Goal: Obtain resource: Download file/media

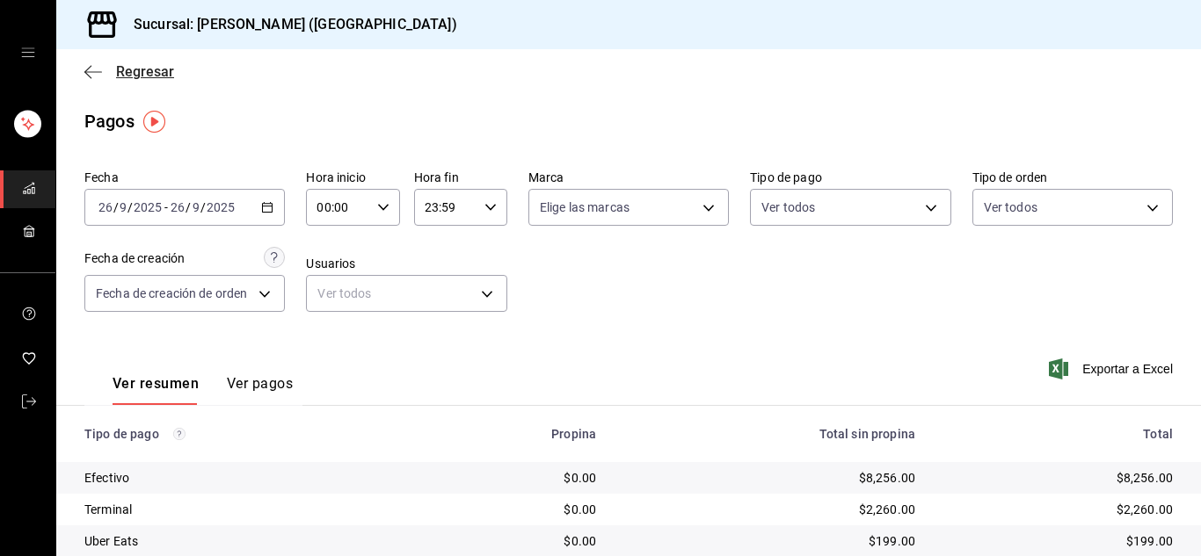
click at [96, 64] on icon "button" at bounding box center [93, 72] width 18 height 16
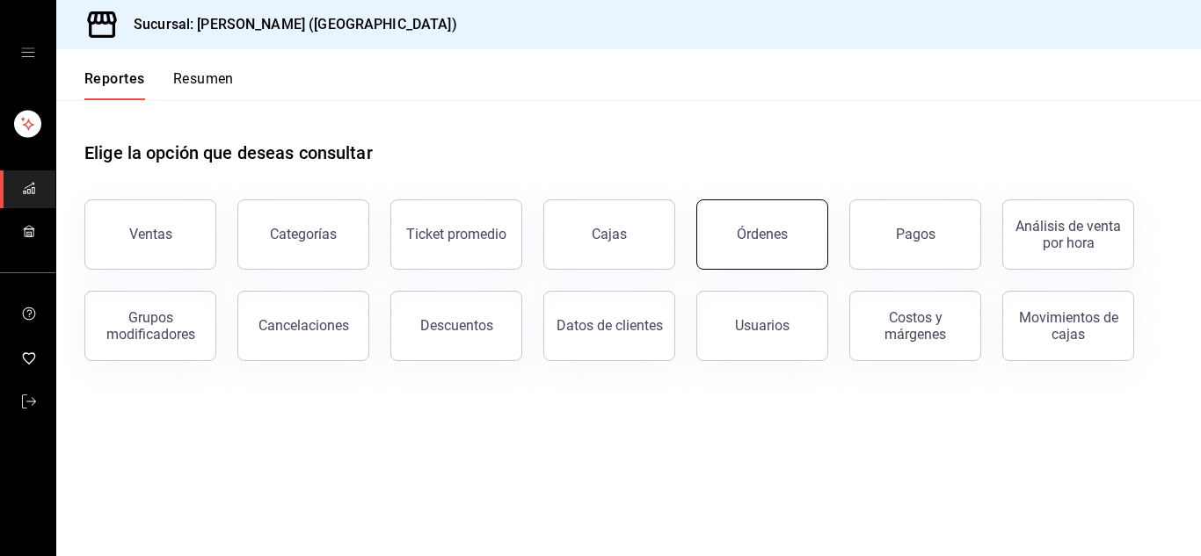
click at [753, 223] on button "Órdenes" at bounding box center [762, 235] width 132 height 70
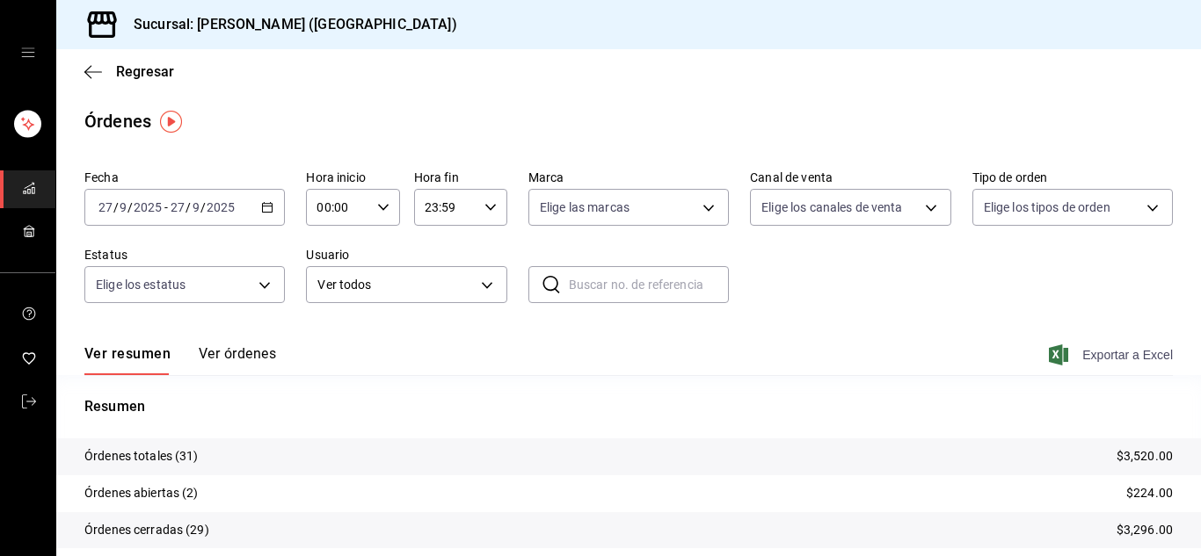
click at [1103, 352] on span "Exportar a Excel" at bounding box center [1112, 355] width 120 height 21
click at [27, 399] on icon "mailbox folders" at bounding box center [29, 402] width 14 height 14
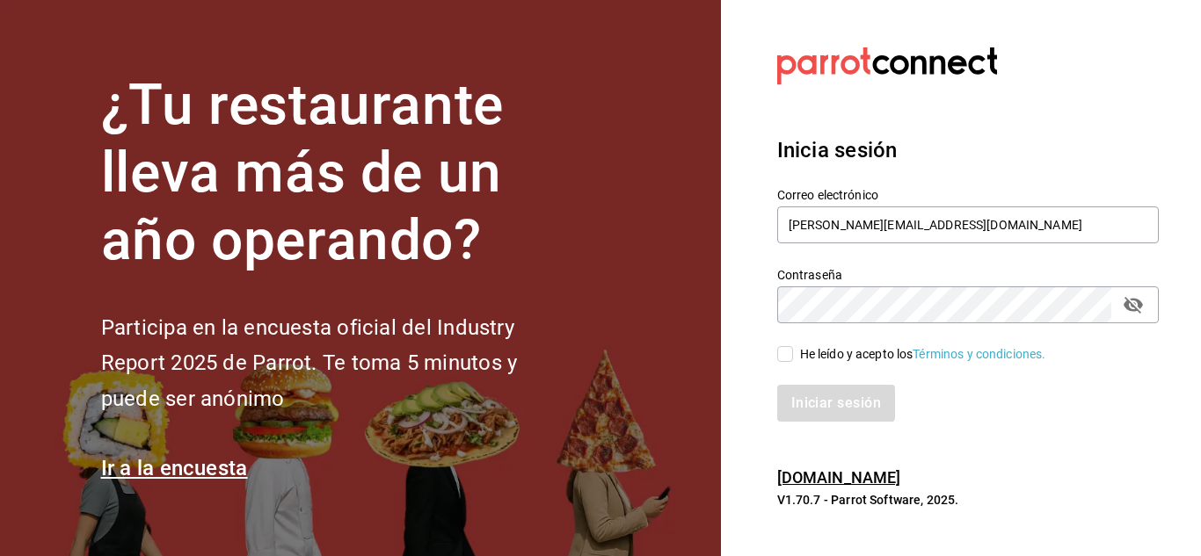
click at [779, 359] on input "He leído y acepto los Términos y condiciones." at bounding box center [785, 354] width 16 height 16
checkbox input "true"
click at [820, 410] on button "Iniciar sesión" at bounding box center [837, 403] width 120 height 37
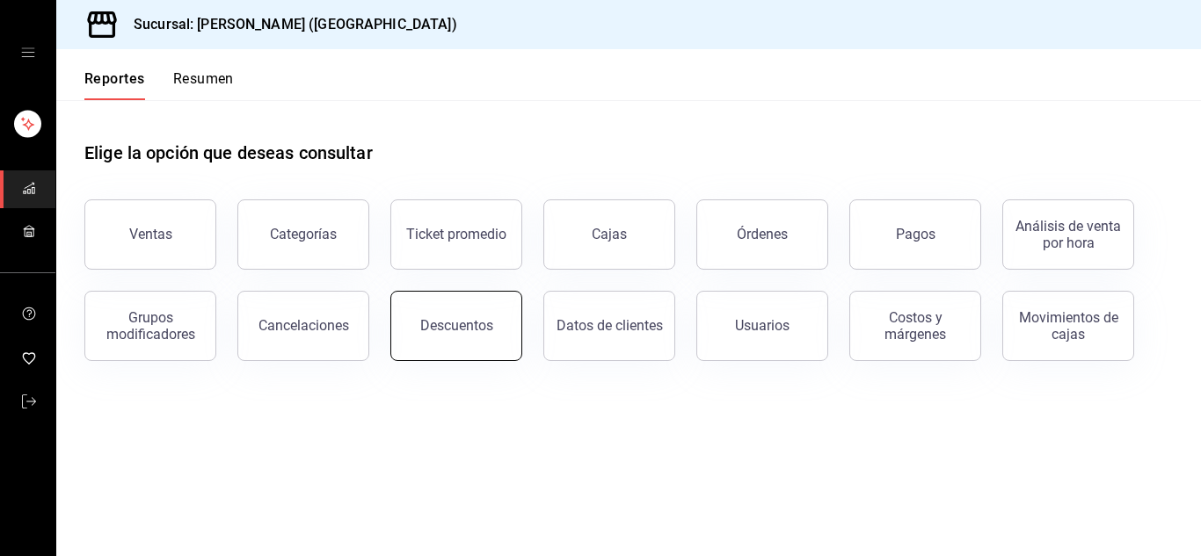
click at [435, 318] on div "Descuentos" at bounding box center [456, 325] width 73 height 17
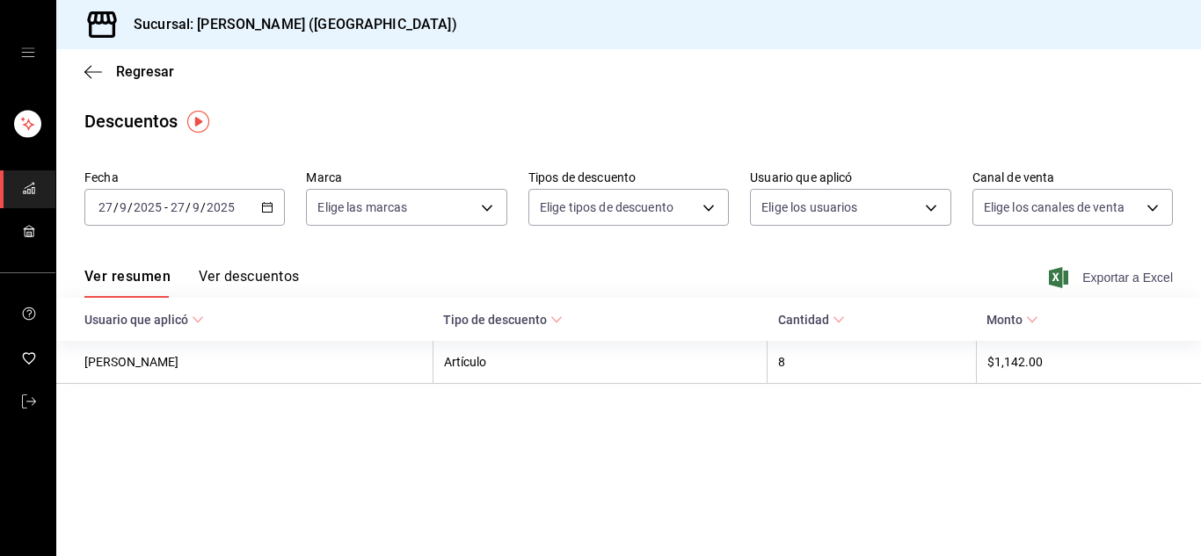
click at [1108, 275] on span "Exportar a Excel" at bounding box center [1112, 277] width 120 height 21
